Goal: Information Seeking & Learning: Find specific fact

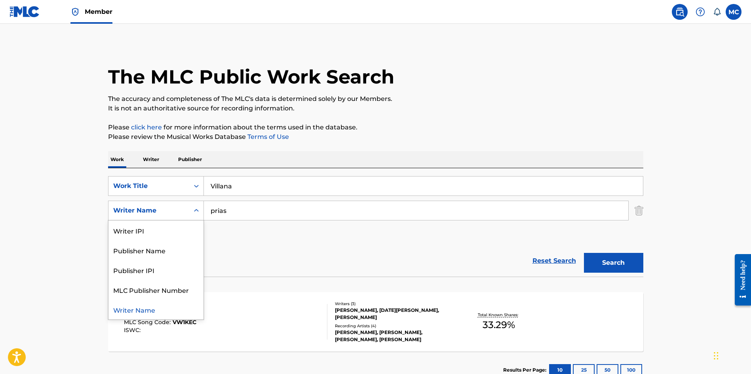
click at [173, 204] on div "Writer Name" at bounding box center [156, 211] width 96 height 20
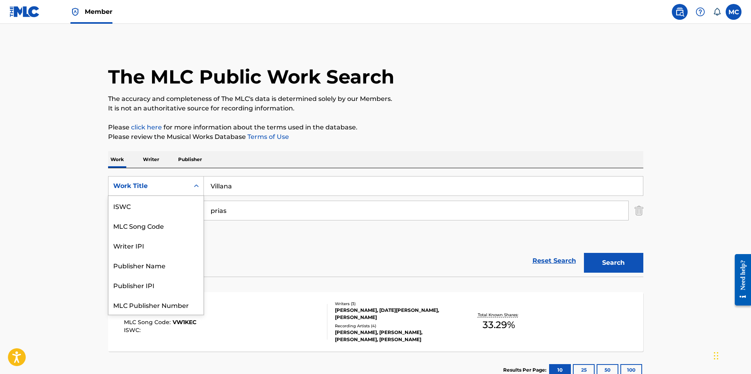
click at [163, 180] on div "Work Title" at bounding box center [148, 186] width 81 height 15
click at [156, 210] on div "MLC Song Code" at bounding box center [155, 206] width 95 height 20
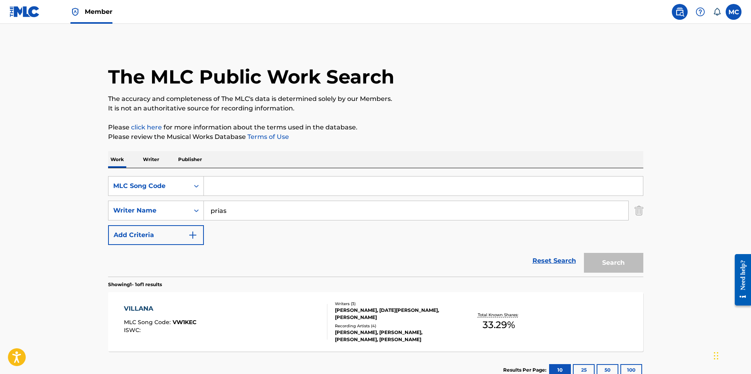
click at [250, 190] on input "Search Form" at bounding box center [423, 186] width 439 height 19
paste input "LA6DU6"
click at [636, 211] on img "Search Form" at bounding box center [638, 211] width 9 height 20
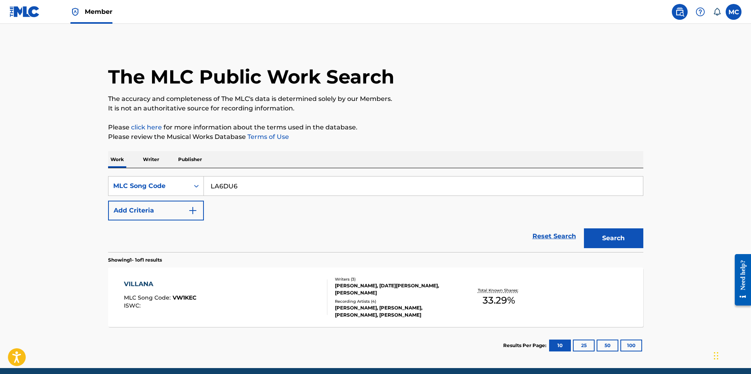
click at [227, 186] on input "LA6DU6" at bounding box center [423, 186] width 439 height 19
type input "LA6DU6"
click at [590, 228] on button "Search" at bounding box center [613, 238] width 59 height 20
click at [295, 314] on div "LONG FLIGHT MLC Song Code : LA6DU6 ISWC : T9302937048" at bounding box center [225, 297] width 203 height 36
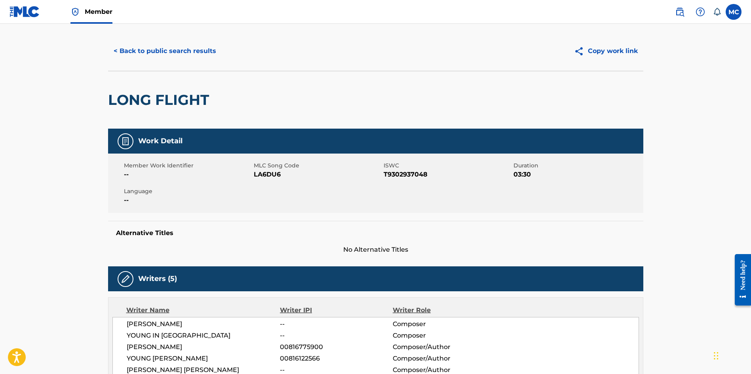
scroll to position [8, 0]
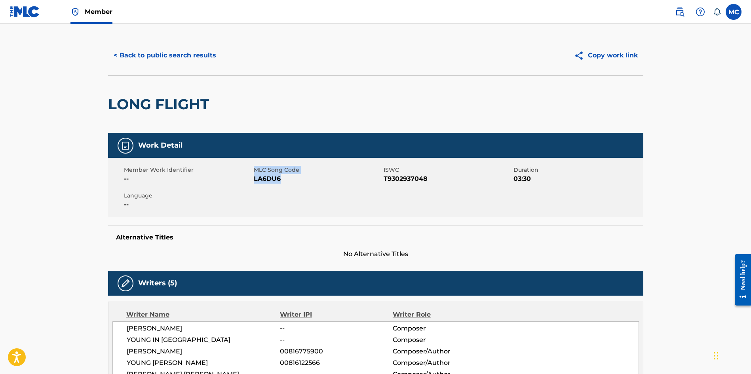
drag, startPoint x: 288, startPoint y: 183, endPoint x: 243, endPoint y: 181, distance: 44.8
click at [243, 181] on div "Member Work Identifier -- MLC Song Code LA6DU6 ISWC T9302937048 Duration 03:30 …" at bounding box center [375, 187] width 535 height 59
click at [264, 176] on span "LA6DU6" at bounding box center [318, 178] width 128 height 9
drag, startPoint x: 252, startPoint y: 178, endPoint x: 285, endPoint y: 180, distance: 32.9
click at [285, 180] on div "Member Work Identifier -- MLC Song Code LA6DU6 ISWC T9302937048 Duration 03:30 …" at bounding box center [375, 187] width 535 height 59
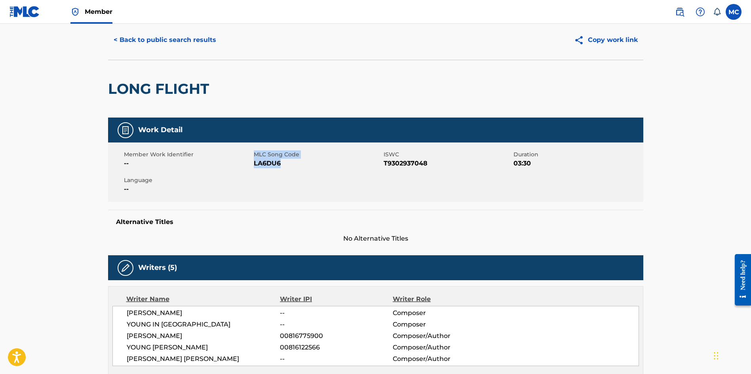
scroll to position [0, 0]
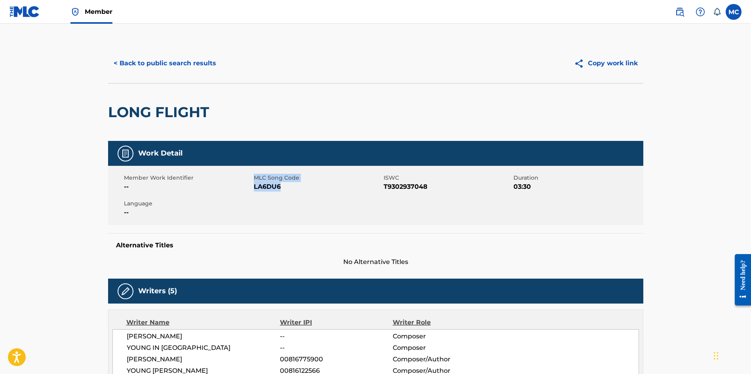
click at [193, 62] on button "< Back to public search results" at bounding box center [165, 63] width 114 height 20
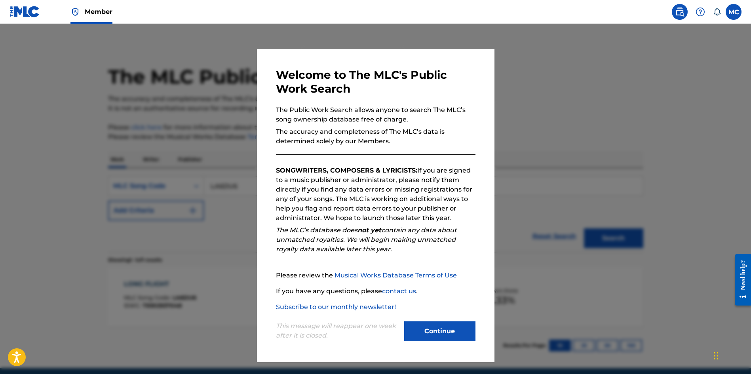
click at [443, 327] on button "Continue" at bounding box center [439, 331] width 71 height 20
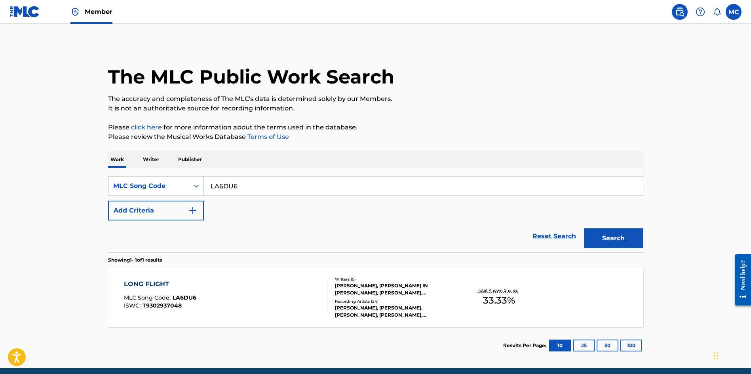
click at [283, 281] on div "LONG FLIGHT MLC Song Code : LA6DU6 ISWC : T9302937048" at bounding box center [225, 297] width 203 height 36
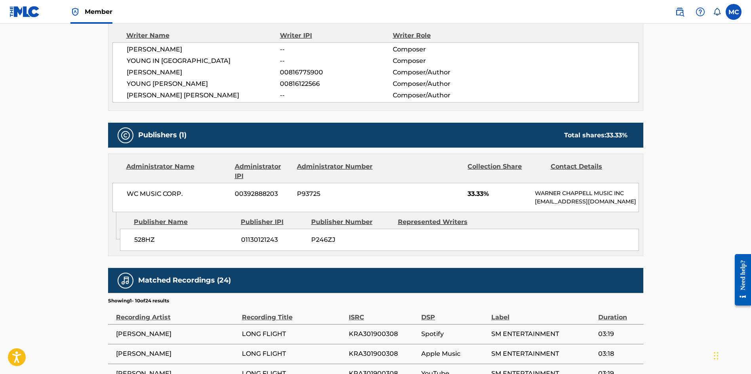
scroll to position [166, 0]
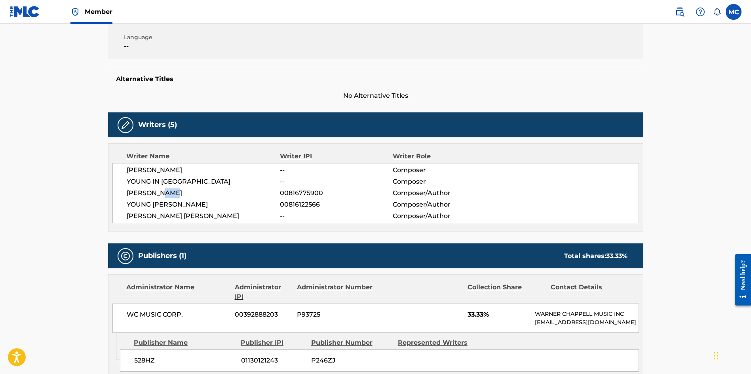
drag, startPoint x: 174, startPoint y: 192, endPoint x: 161, endPoint y: 193, distance: 12.3
click at [161, 193] on span "[PERSON_NAME]" at bounding box center [204, 192] width 154 height 9
copy span "[PERSON_NAME]"
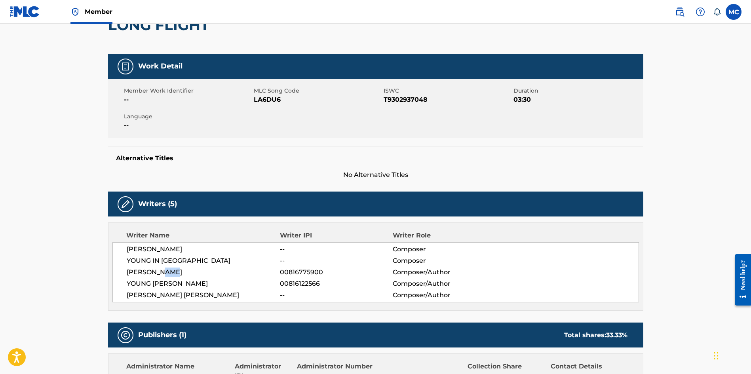
scroll to position [0, 0]
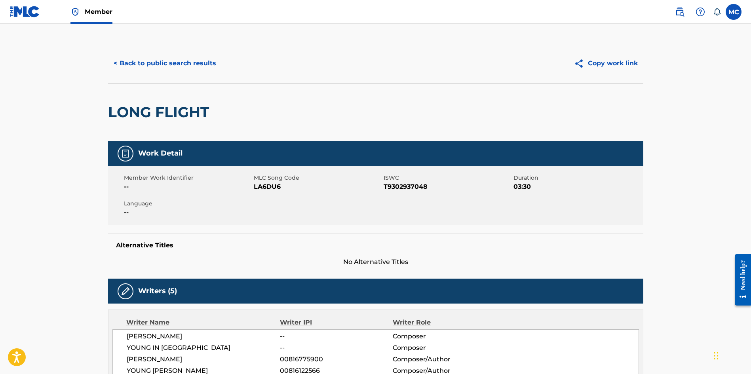
click at [118, 78] on div "< Back to public search results Copy work link" at bounding box center [375, 64] width 535 height 40
click at [128, 68] on button "< Back to public search results" at bounding box center [165, 63] width 114 height 20
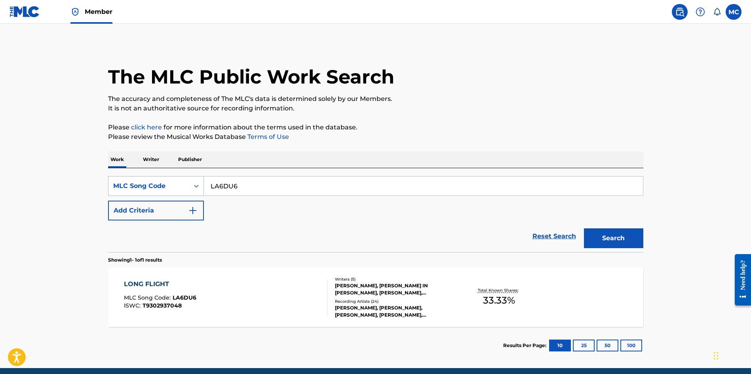
drag, startPoint x: 243, startPoint y: 189, endPoint x: 115, endPoint y: 182, distance: 128.0
click at [124, 185] on div "SearchWithCriteria85eb99aa-0182-4e00-9932-b78d371bcf80 MLC Song Code LA6DU6" at bounding box center [375, 186] width 535 height 20
paste input "03683"
type input "L03683"
click at [584, 228] on button "Search" at bounding box center [613, 238] width 59 height 20
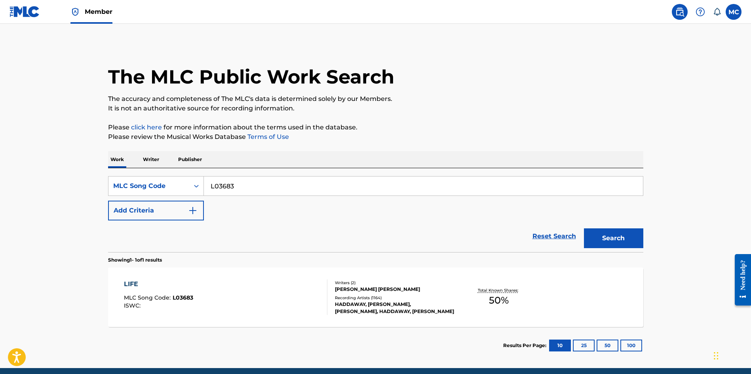
click at [194, 296] on div "LIFE MLC Song Code : L03683 ISWC :" at bounding box center [225, 297] width 203 height 36
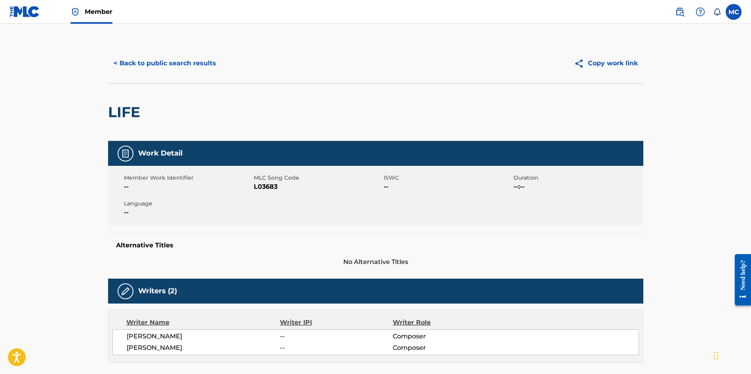
click at [118, 61] on button "< Back to public search results" at bounding box center [165, 63] width 114 height 20
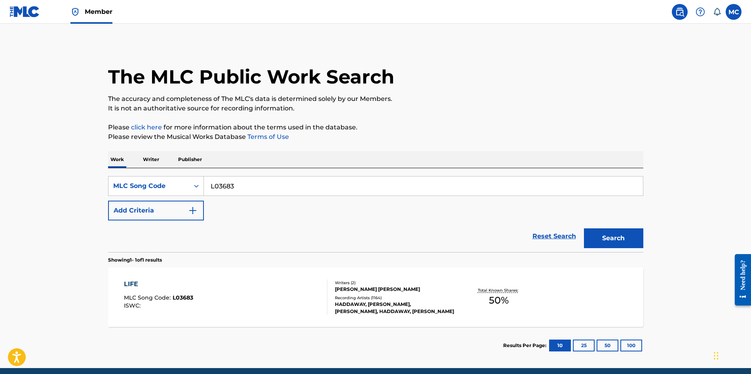
drag, startPoint x: 229, startPoint y: 188, endPoint x: 179, endPoint y: 175, distance: 51.4
click at [181, 177] on div "SearchWithCriteria85eb99aa-0182-4e00-9932-b78d371bcf80 MLC Song Code L03683" at bounding box center [375, 186] width 535 height 20
paste input "FLEXIN"
type input "FLEXIN"
drag, startPoint x: 251, startPoint y: 184, endPoint x: 152, endPoint y: 174, distance: 99.8
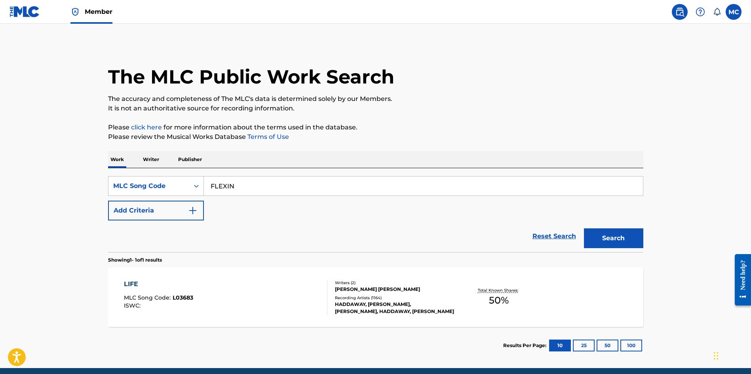
click at [157, 177] on div "SearchWithCriteria85eb99aa-0182-4e00-9932-b78d371bcf80 MLC Song Code FLEXIN" at bounding box center [375, 186] width 535 height 20
click at [332, 186] on input "Search Form" at bounding box center [423, 186] width 439 height 19
paste input "FE7JG4"
type input "FE7JG4"
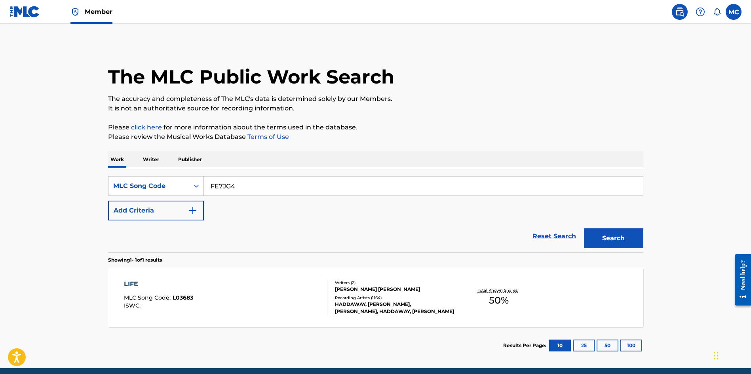
click at [584, 228] on button "Search" at bounding box center [613, 238] width 59 height 20
click at [251, 295] on div "FLEXIN MLC Song Code : FE7JG4 ISWC :" at bounding box center [225, 297] width 203 height 36
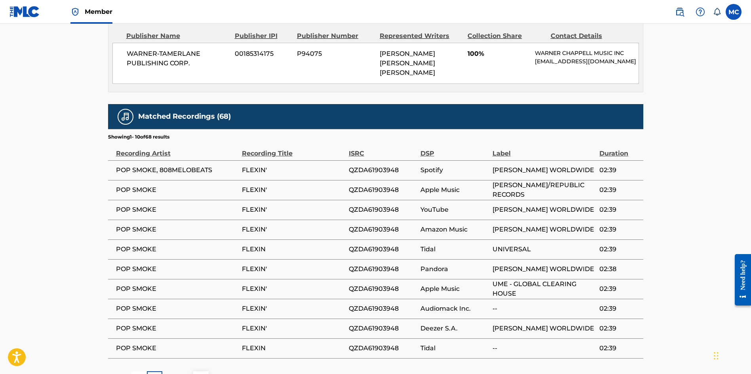
scroll to position [469, 0]
